Goal: Book appointment/travel/reservation

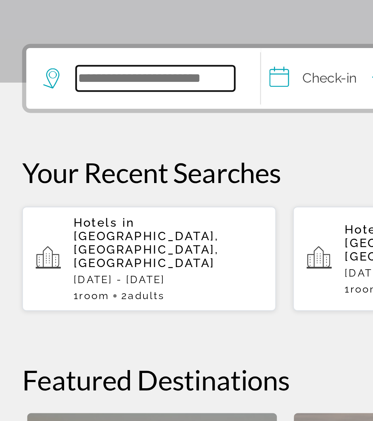
click at [66, 211] on input "Search hotel destination" at bounding box center [72, 216] width 68 height 11
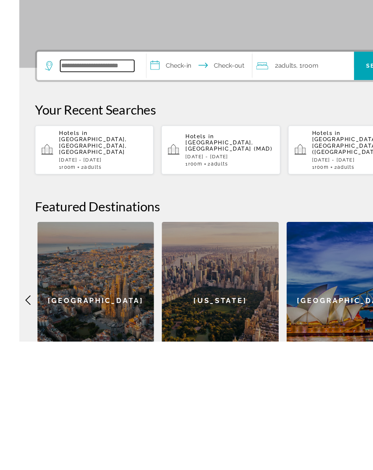
scroll to position [131, 0]
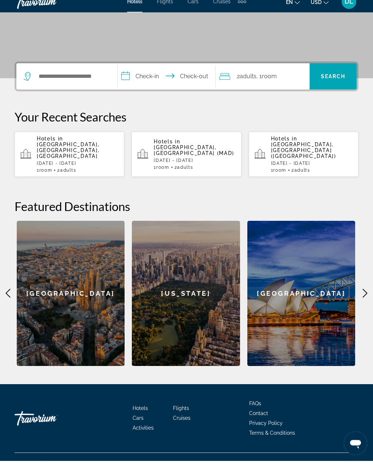
click at [152, 76] on input "**********" at bounding box center [168, 87] width 100 height 28
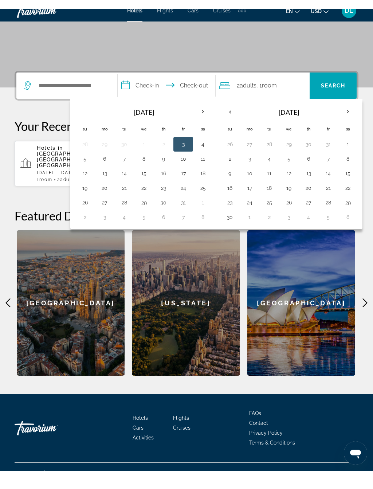
scroll to position [113, 0]
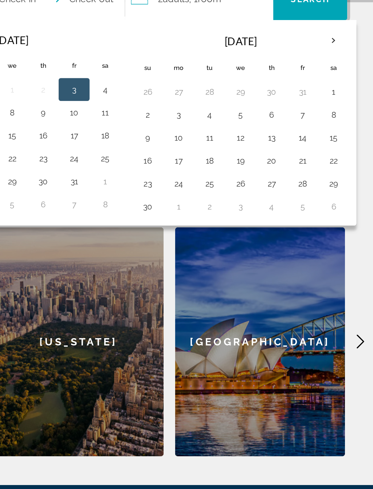
click at [283, 215] on button "26" at bounding box center [289, 220] width 12 height 10
click at [224, 230] on button "30" at bounding box center [230, 235] width 12 height 10
type input "**********"
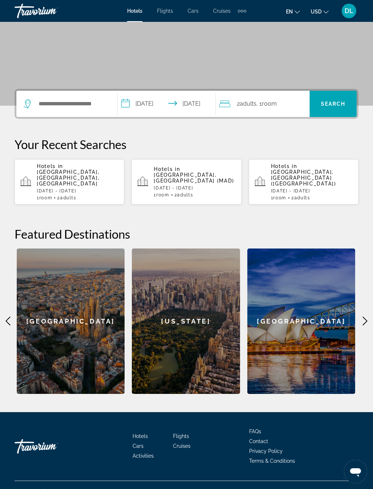
click at [274, 103] on span "Room" at bounding box center [269, 103] width 15 height 7
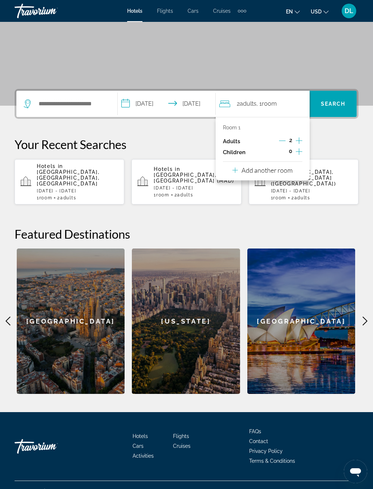
click at [298, 151] on icon "Increment children" at bounding box center [299, 151] width 7 height 9
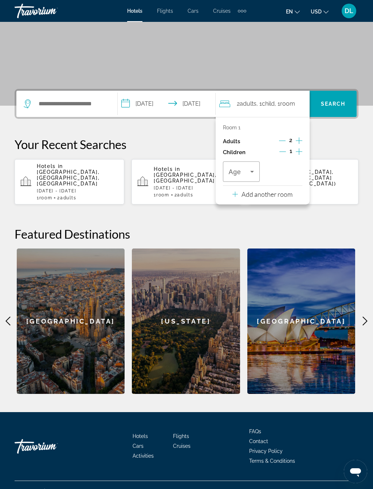
click at [252, 169] on icon "Travelers: 2 adults, 1 child" at bounding box center [252, 171] width 9 height 9
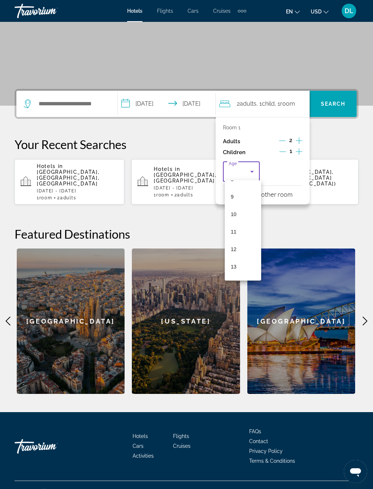
scroll to position [178, 0]
click at [237, 222] on mat-option "12" at bounding box center [243, 222] width 36 height 17
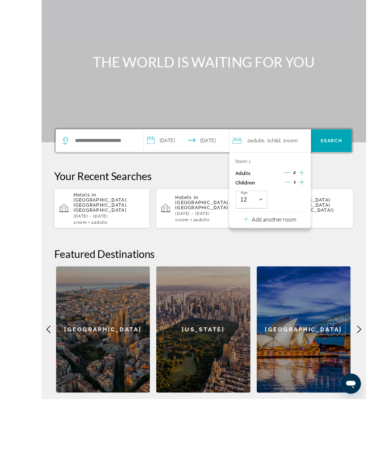
scroll to position [112, 0]
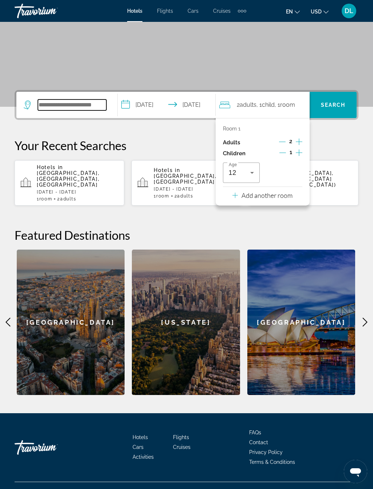
click at [100, 110] on input "Search hotel destination" at bounding box center [72, 104] width 68 height 11
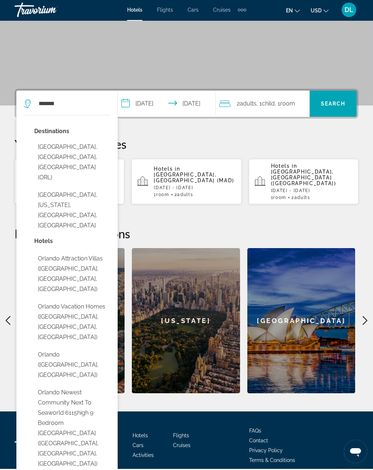
click at [98, 141] on button "Orlando, FL, United States (ORL)" at bounding box center [72, 163] width 76 height 44
type input "**********"
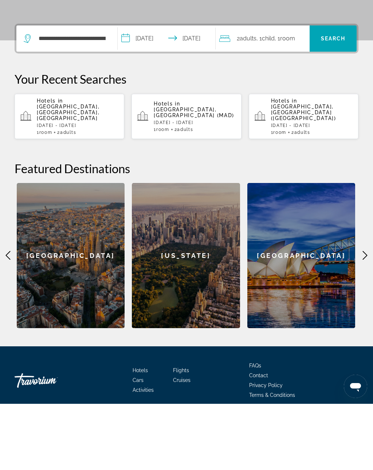
click at [326, 102] on span "Search" at bounding box center [333, 105] width 25 height 6
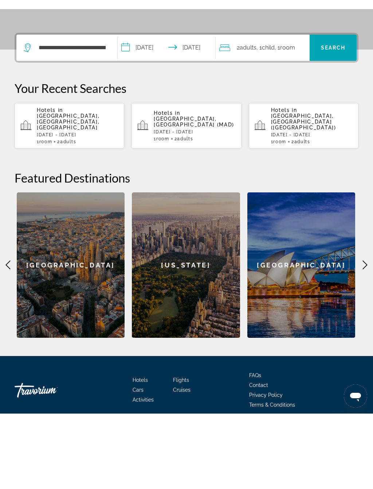
scroll to position [113, 0]
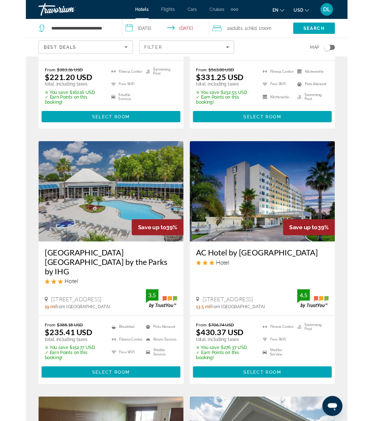
scroll to position [1095, 0]
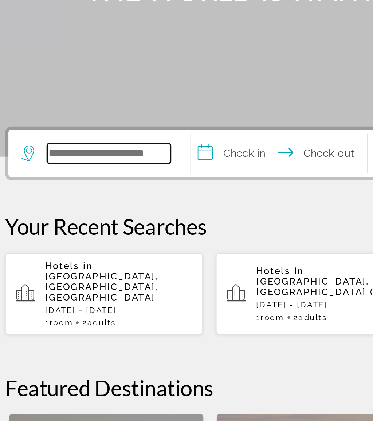
click at [68, 211] on input "Search hotel destination" at bounding box center [72, 216] width 68 height 11
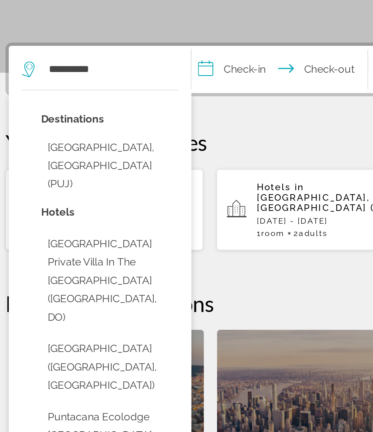
click at [73, 253] on button "[GEOGRAPHIC_DATA], [GEOGRAPHIC_DATA] (PUJ)" at bounding box center [72, 270] width 76 height 34
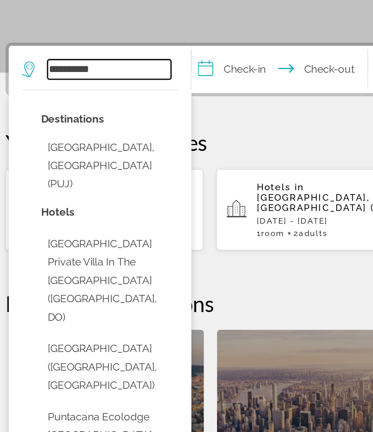
type input "**********"
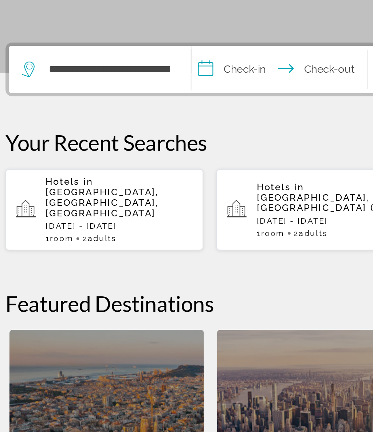
click at [140, 203] on input "**********" at bounding box center [168, 217] width 100 height 28
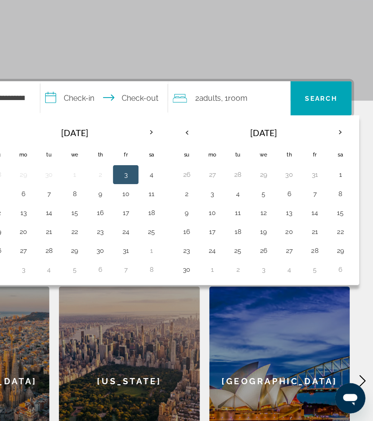
scroll to position [128, 0]
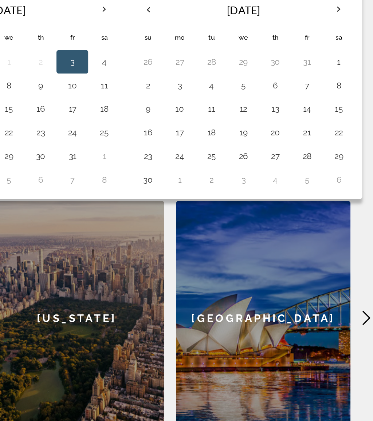
click at [244, 200] on button "24" at bounding box center [250, 205] width 12 height 10
click at [224, 214] on button "30" at bounding box center [230, 219] width 12 height 10
type input "**********"
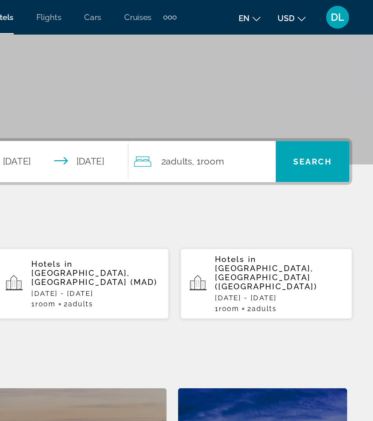
scroll to position [102, 0]
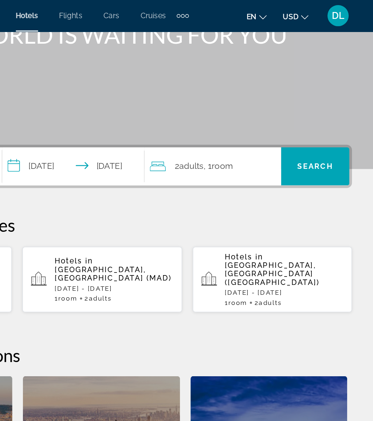
click at [262, 115] on span "Room" at bounding box center [269, 114] width 15 height 7
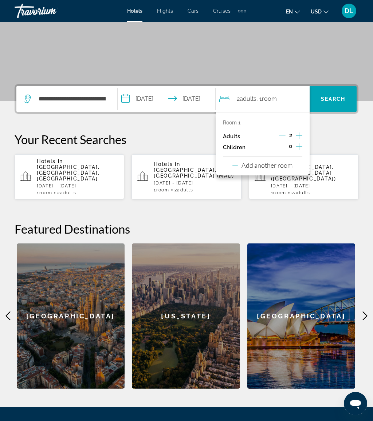
click at [300, 145] on icon "Increment children" at bounding box center [299, 146] width 7 height 7
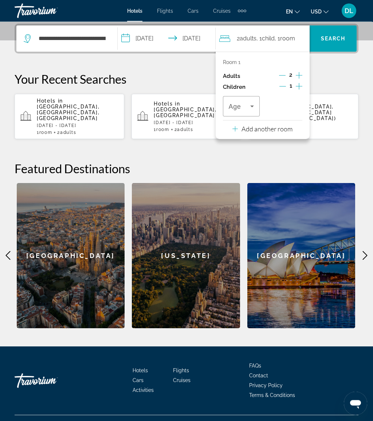
click at [302, 86] on icon "Increment children" at bounding box center [299, 86] width 7 height 9
click at [296, 108] on icon "Travelers: 2 adults, 2 children" at bounding box center [294, 106] width 9 height 9
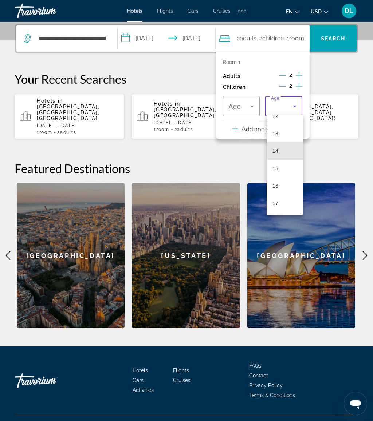
scroll to position [220, 0]
click at [284, 138] on mat-option "13" at bounding box center [284, 133] width 36 height 17
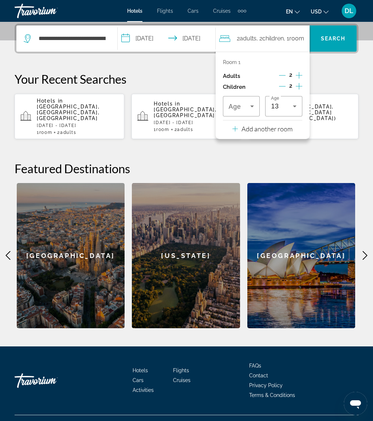
click at [249, 105] on span "Travelers: 2 adults, 2 children" at bounding box center [240, 106] width 22 height 9
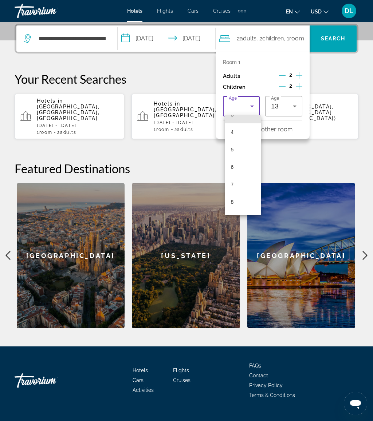
scroll to position [135, 0]
click at [240, 146] on mat-option "9" at bounding box center [243, 148] width 36 height 17
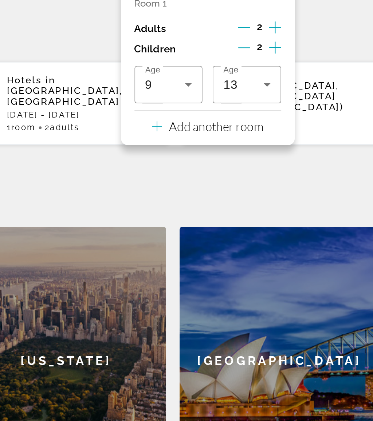
click at [241, 125] on p "Add another room" at bounding box center [266, 129] width 51 height 8
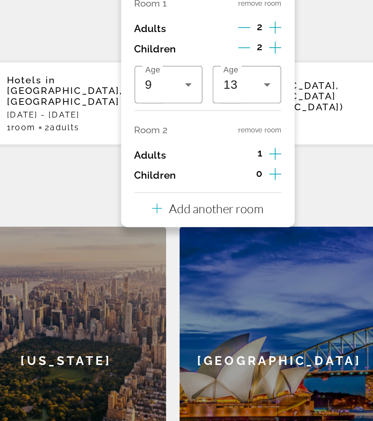
click at [241, 169] on p "Add another room" at bounding box center [266, 173] width 51 height 8
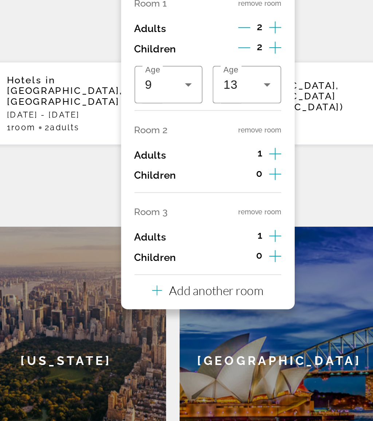
click at [241, 214] on p "Add another room" at bounding box center [266, 218] width 51 height 8
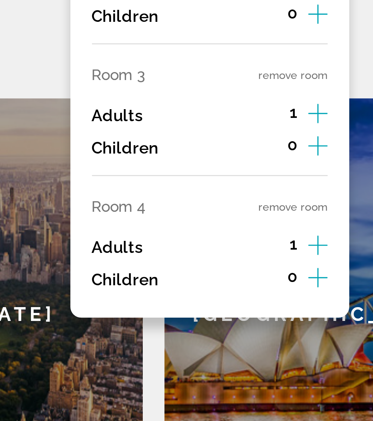
scroll to position [177, 0]
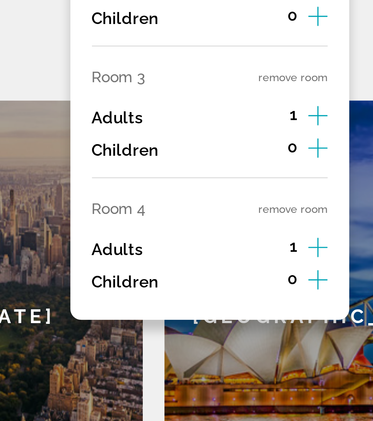
click at [279, 218] on button "remove room" at bounding box center [290, 220] width 23 height 5
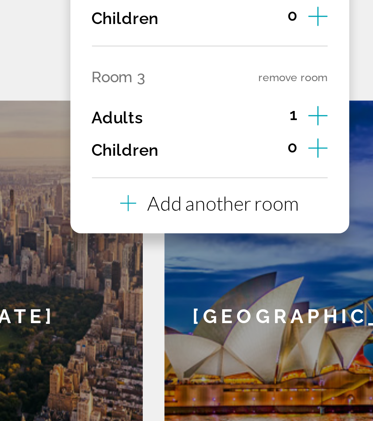
click at [279, 174] on button "remove room" at bounding box center [290, 176] width 23 height 5
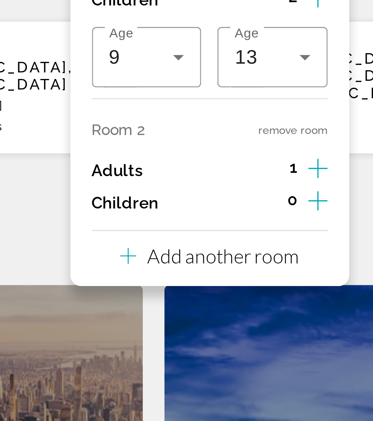
click at [279, 129] on button "remove room" at bounding box center [290, 131] width 23 height 5
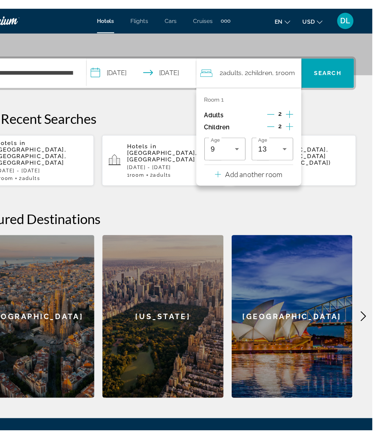
scroll to position [159, 0]
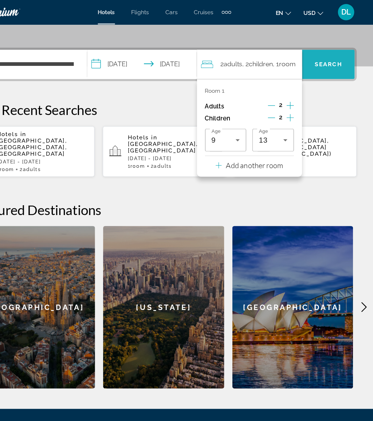
click at [309, 52] on span "Search" at bounding box center [332, 57] width 47 height 17
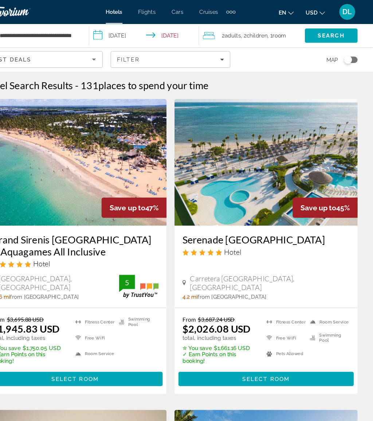
click at [344, 14] on span "DL" at bounding box center [348, 10] width 9 height 7
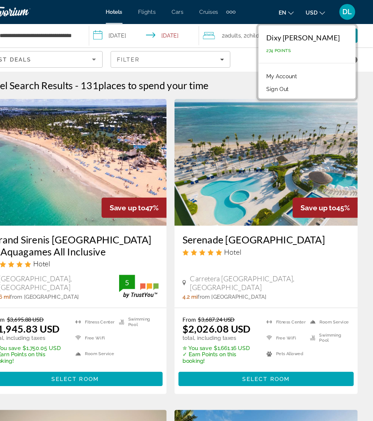
click at [273, 68] on link "My Account" at bounding box center [289, 70] width 36 height 9
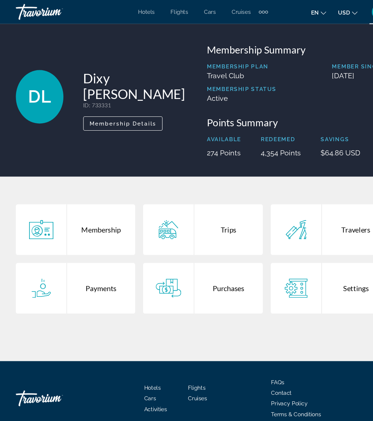
click at [206, 207] on div "Trips" at bounding box center [209, 211] width 63 height 47
